Goal: Understand process/instructions: Learn how to perform a task or action

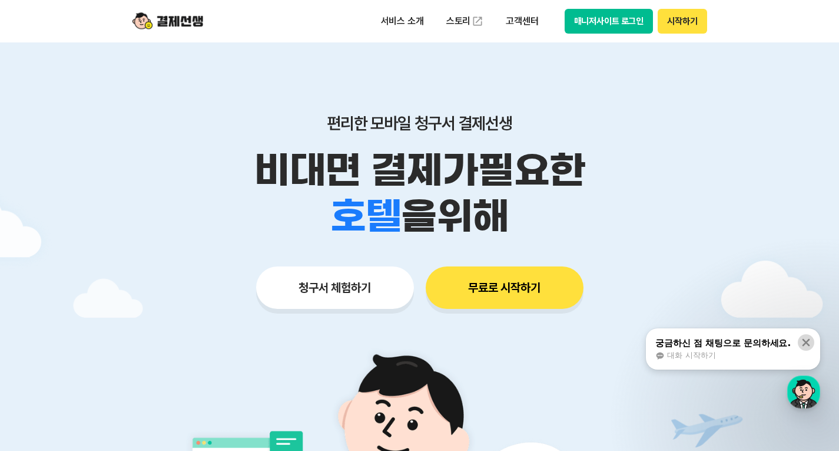
click at [803, 338] on icon at bounding box center [806, 342] width 12 height 12
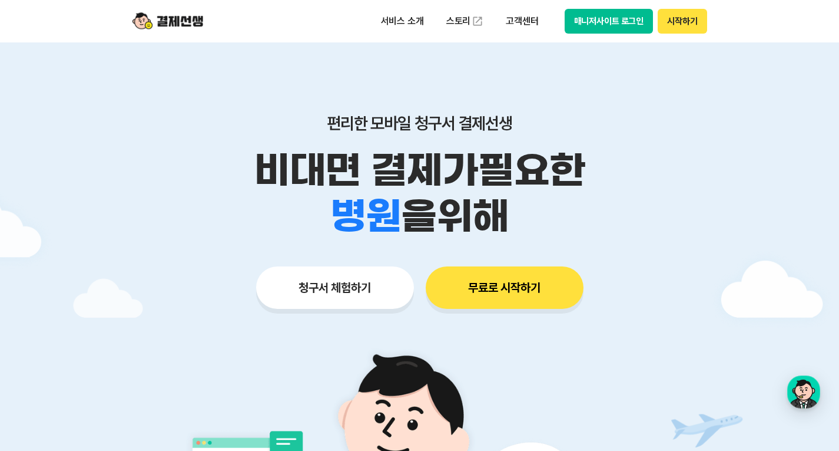
click at [190, 24] on img at bounding box center [168, 21] width 71 height 22
click at [574, 19] on button "매니저사이트 로그인" at bounding box center [609, 21] width 89 height 25
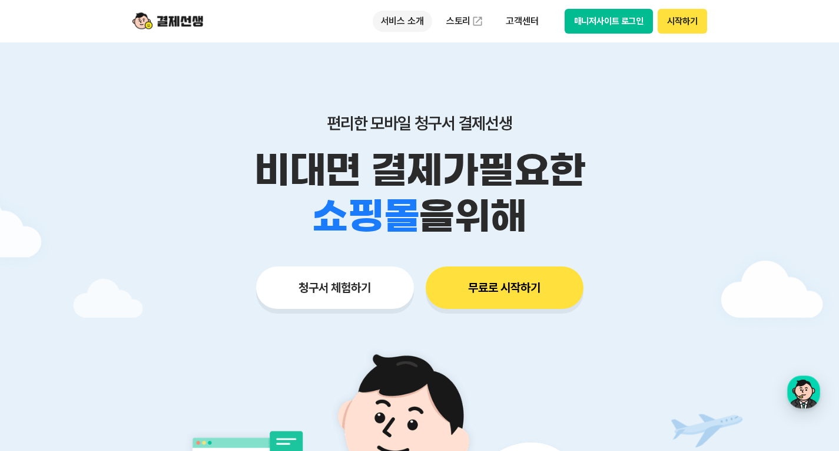
click at [416, 27] on p "서비스 소개" at bounding box center [402, 21] width 59 height 21
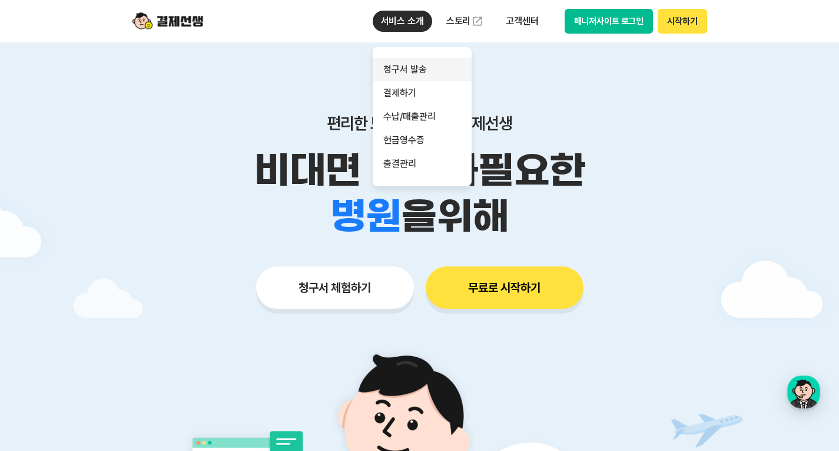
click at [416, 65] on link "청구서 발송" at bounding box center [422, 70] width 99 height 24
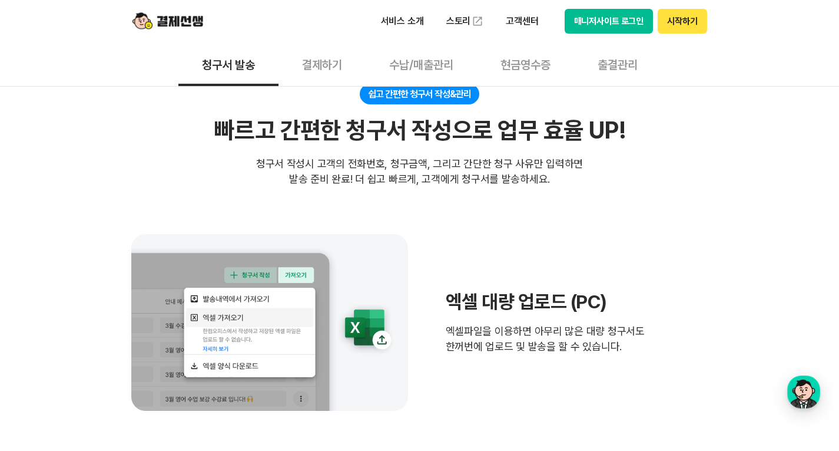
scroll to position [294, 0]
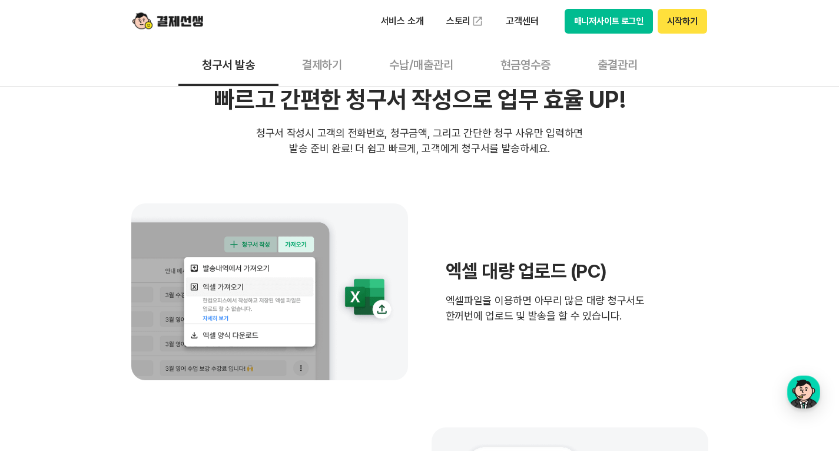
click at [514, 312] on span "엑셀파일을 이용하면 아무리 많은 대량 청구서도 한꺼번에 업로드 및 발송을 할 수 있습니다." at bounding box center [545, 308] width 199 height 31
click at [534, 283] on div "엑셀 대량 업로드 (PC) 엑셀파일을 이용하면 아무리 많은 대량 청구서도 한꺼번에 업로드 및 발송을 할 수 있습니다." at bounding box center [545, 292] width 199 height 64
click at [531, 273] on h3 "엑셀 대량 업로드 (PC)" at bounding box center [545, 271] width 199 height 22
click at [541, 280] on h3 "엑셀 대량 업로드 (PC)" at bounding box center [545, 271] width 199 height 22
click at [575, 277] on h3 "엑셀 대량 업로드 (PC)" at bounding box center [545, 271] width 199 height 22
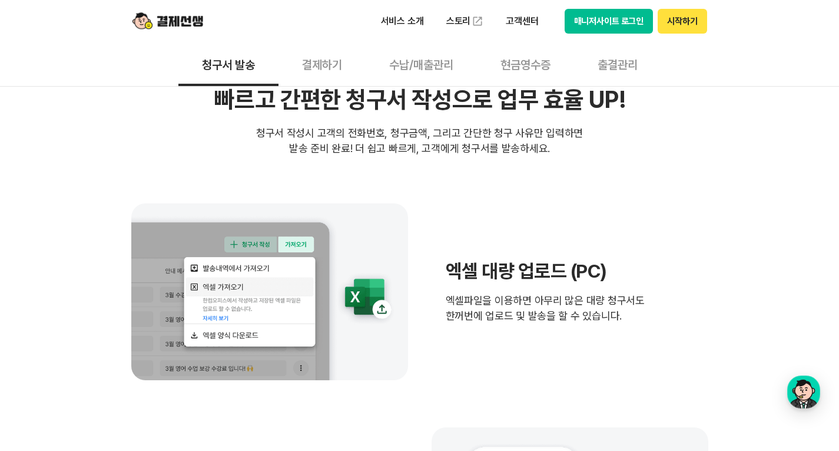
click at [519, 286] on div "엑셀 대량 업로드 (PC) 엑셀파일을 이용하면 아무리 많은 대량 청구서도 한꺼번에 업로드 및 발송을 할 수 있습니다." at bounding box center [545, 292] width 199 height 64
click at [592, 293] on span "엑셀파일을 이용하면 아무리 많은 대량 청구서도 한꺼번에 업로드 및 발송을 할 수 있습니다." at bounding box center [545, 308] width 199 height 31
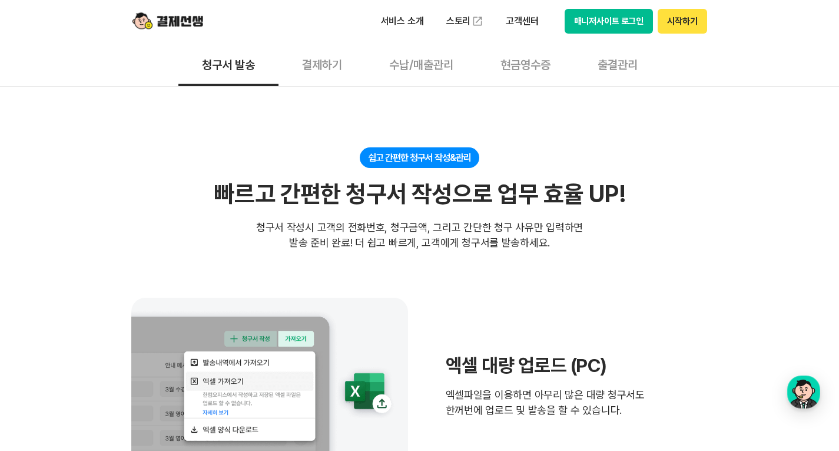
scroll to position [0, 0]
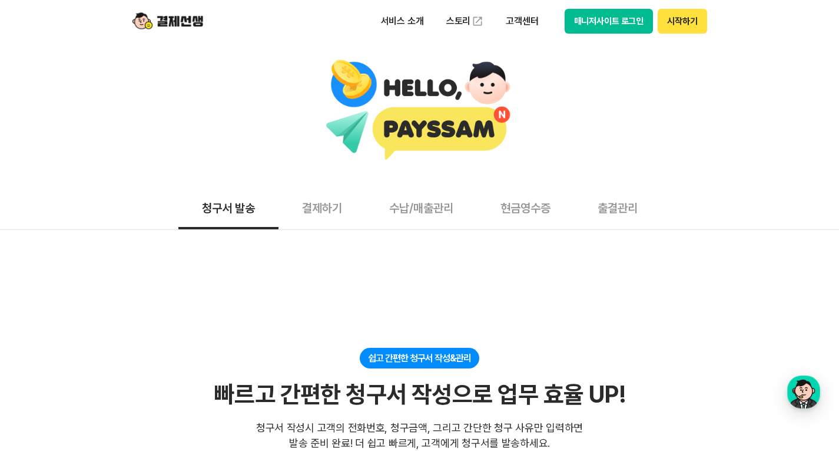
click at [633, 22] on button "매니저사이트 로그인" at bounding box center [609, 21] width 89 height 25
